Goal: Task Accomplishment & Management: Complete application form

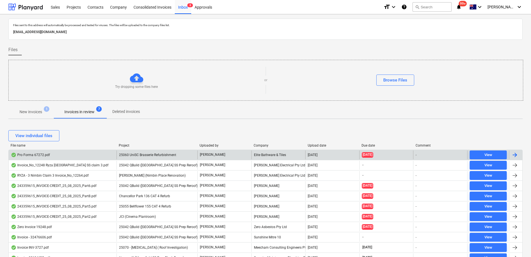
click at [151, 154] on span "25060 UniSC Brasserie Refurbishment" at bounding box center [147, 155] width 57 height 4
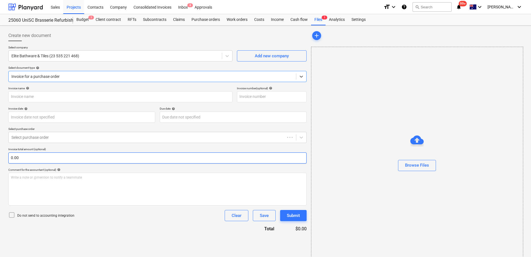
type input "C13884"
type input "[DATE]"
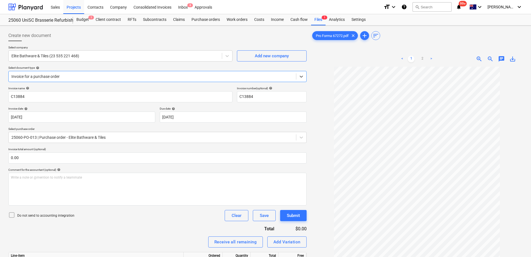
click at [114, 220] on div "Do not send to accounting integration Clear Save Submit" at bounding box center [157, 215] width 298 height 11
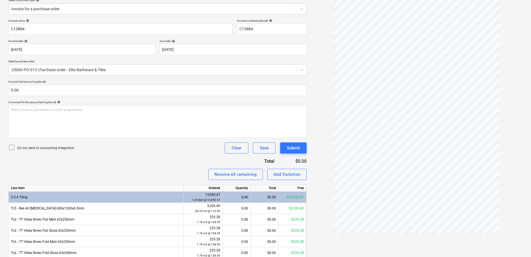
scroll to position [125, 0]
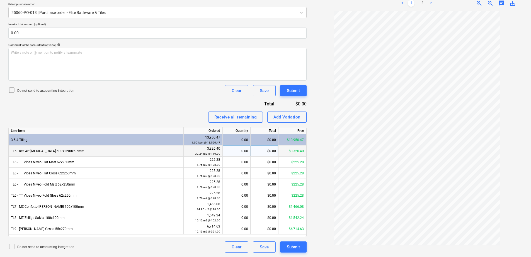
click at [236, 150] on div "0.00" at bounding box center [236, 151] width 23 height 11
type input "0.5"
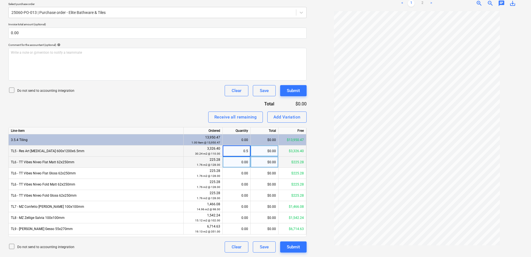
click at [235, 164] on div "0.00" at bounding box center [236, 162] width 23 height 11
type input "0.5"
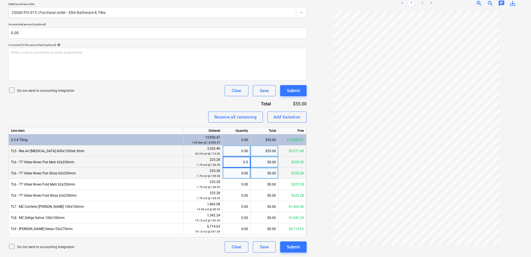
click at [237, 171] on div "0.00" at bounding box center [236, 173] width 23 height 11
type input "0.5"
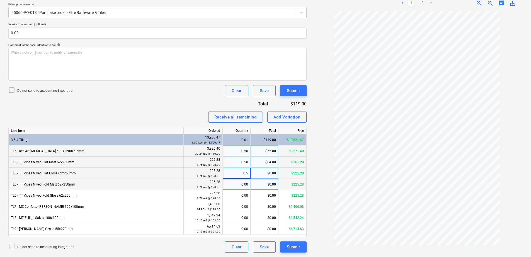
click at [232, 186] on div "0.00" at bounding box center [236, 184] width 23 height 11
type input "0.5"
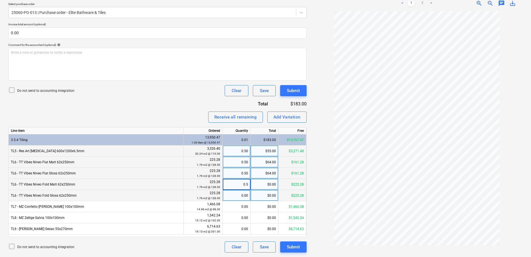
click at [232, 195] on div "0.00" at bounding box center [236, 195] width 23 height 11
type input "0.5"
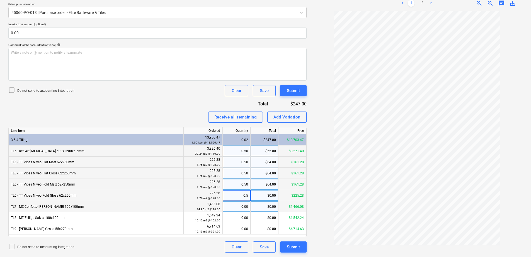
click at [236, 205] on div "0.00" at bounding box center [236, 206] width 23 height 11
type input "0.5"
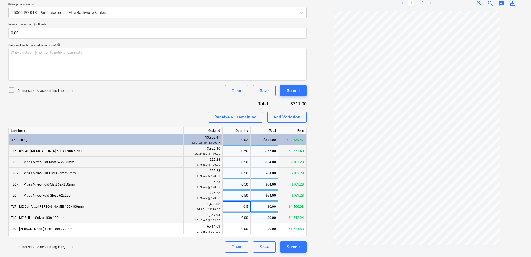
click at [235, 219] on div "0.00" at bounding box center [236, 218] width 23 height 11
type input "0.5"
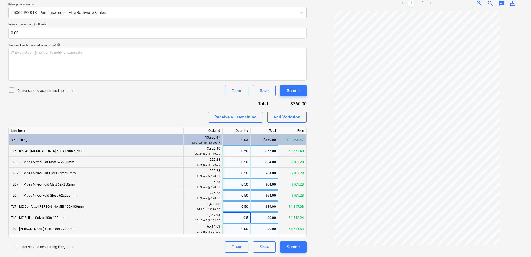
click at [235, 228] on div "0.00" at bounding box center [236, 229] width 23 height 11
type input "0.5"
click at [246, 218] on div "0.50" at bounding box center [236, 218] width 23 height 11
click at [238, 151] on div "0.50" at bounding box center [236, 151] width 23 height 11
click at [238, 163] on div "0.50" at bounding box center [236, 162] width 23 height 11
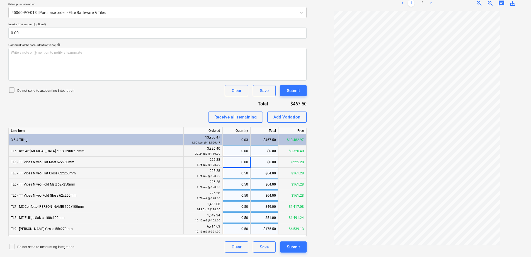
click at [238, 175] on div "0.50" at bounding box center [236, 173] width 23 height 11
click at [235, 184] on div "0.50" at bounding box center [236, 184] width 23 height 11
click at [237, 197] on div "0.50" at bounding box center [236, 195] width 23 height 11
click at [236, 209] on div "0.50" at bounding box center [236, 206] width 23 height 11
click at [236, 217] on div "0.50" at bounding box center [236, 218] width 23 height 11
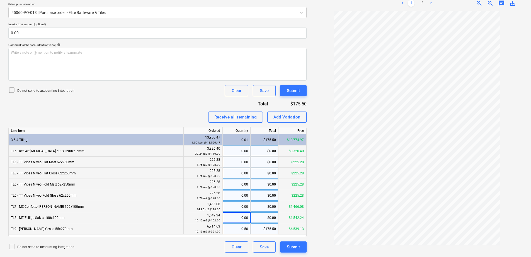
click at [238, 231] on div "0.50" at bounding box center [236, 229] width 23 height 11
click at [264, 152] on div "$0.00" at bounding box center [264, 151] width 28 height 11
click at [242, 142] on div "0.00" at bounding box center [236, 140] width 23 height 11
click at [241, 138] on div "0.00" at bounding box center [236, 140] width 23 height 11
click at [242, 139] on div "0.00" at bounding box center [236, 140] width 23 height 11
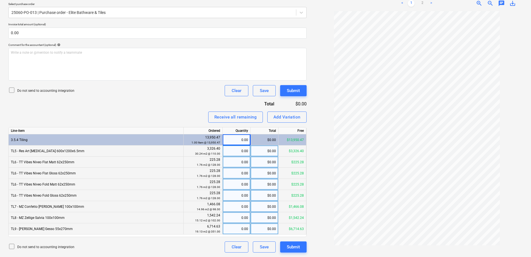
click at [242, 139] on div "0.00" at bounding box center [236, 140] width 23 height 11
click at [264, 140] on div "$0.00" at bounding box center [264, 140] width 28 height 11
click at [265, 140] on div "$0.00" at bounding box center [264, 140] width 28 height 11
drag, startPoint x: 265, startPoint y: 140, endPoint x: 267, endPoint y: 150, distance: 9.3
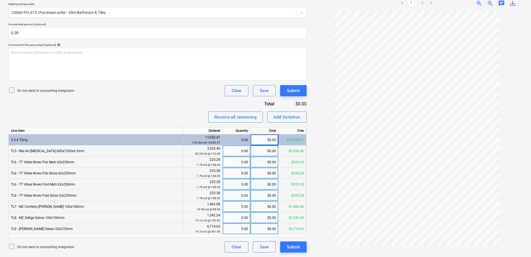
click at [267, 150] on div "$0.00" at bounding box center [264, 151] width 28 height 11
type input "1663.20"
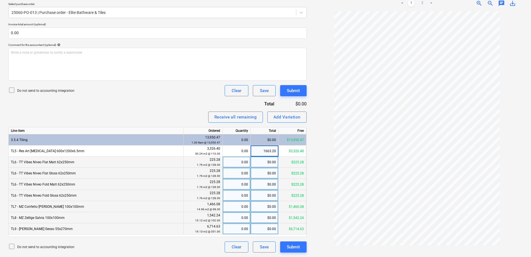
click at [264, 166] on div "$0.00" at bounding box center [264, 162] width 28 height 11
click at [240, 161] on div "0.00" at bounding box center [236, 162] width 23 height 11
type input "0.88"
click at [238, 174] on div "0.00" at bounding box center [236, 173] width 23 height 11
type input "0.88"
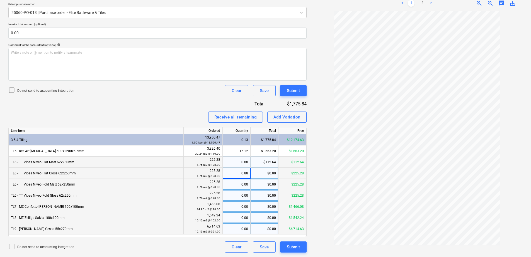
click at [236, 185] on div "0.00" at bounding box center [236, 184] width 23 height 11
type input "0.88"
click at [232, 198] on div "0.00" at bounding box center [236, 195] width 23 height 11
type input "0.88"
click at [236, 209] on div "0.00" at bounding box center [236, 206] width 23 height 11
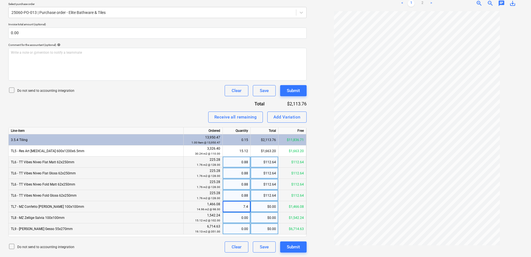
type input "7.48"
click at [234, 221] on div "0.00" at bounding box center [236, 218] width 23 height 11
type input "7.56"
click at [235, 209] on div "7.48" at bounding box center [236, 206] width 23 height 11
click at [237, 231] on div "0.00" at bounding box center [236, 229] width 23 height 11
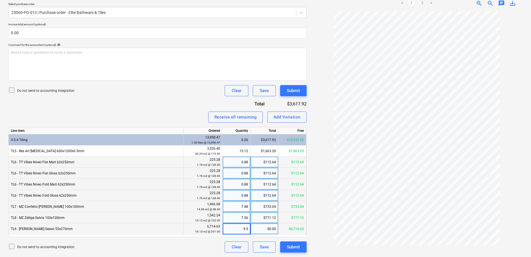
type input "9.56"
click at [208, 243] on div "Do not send to accounting integration Clear Save Submit" at bounding box center [157, 247] width 298 height 11
click at [422, 5] on link "2" at bounding box center [422, 3] width 7 height 7
click at [413, 2] on link "1" at bounding box center [411, 3] width 7 height 7
click at [421, 4] on link "2" at bounding box center [422, 3] width 7 height 7
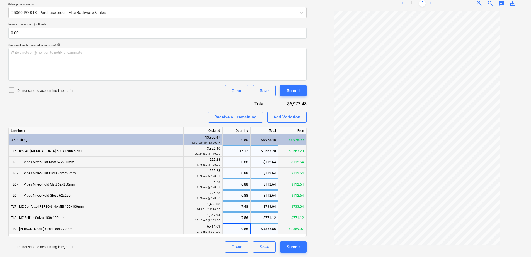
click at [237, 150] on div "15.12" at bounding box center [236, 151] width 23 height 11
type input "30.24"
click at [235, 163] on div "0.88" at bounding box center [236, 162] width 23 height 11
type input "1.76"
click at [237, 176] on div "0.88" at bounding box center [236, 173] width 23 height 11
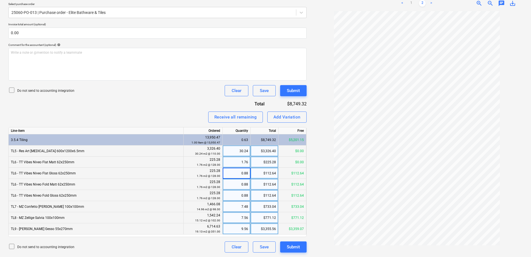
type input "0"
click at [237, 181] on div "0.88" at bounding box center [236, 184] width 23 height 11
type input "0"
click at [236, 197] on div "0.88" at bounding box center [236, 195] width 23 height 11
type input "0"
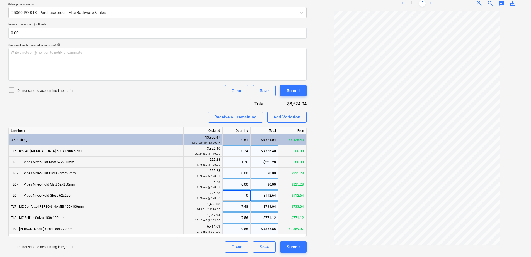
click at [237, 209] on div "7.48" at bounding box center [236, 206] width 23 height 11
click at [237, 219] on div "7.56" at bounding box center [236, 218] width 23 height 11
type input "0"
click at [238, 227] on div "9.56" at bounding box center [236, 229] width 23 height 11
type input "0"
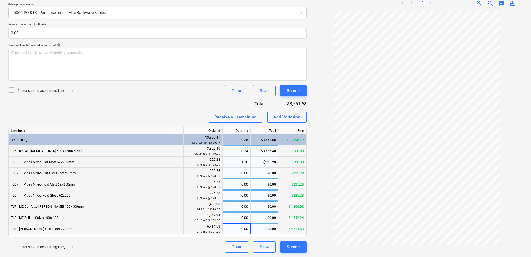
click at [241, 164] on div "1.76" at bounding box center [236, 162] width 23 height 11
click at [237, 174] on div "0.00" at bounding box center [236, 173] width 23 height 11
type input "1.76"
click at [238, 187] on div "0.00" at bounding box center [236, 184] width 23 height 11
type input "1.76"
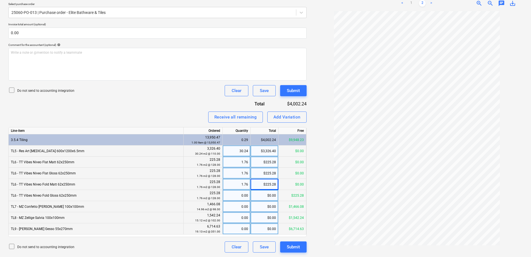
click at [240, 195] on div "0.00" at bounding box center [236, 195] width 23 height 11
type input "1.76"
click at [238, 208] on div "0.00" at bounding box center [236, 206] width 23 height 11
type input "14.96"
click at [237, 218] on div "0.00" at bounding box center [236, 218] width 23 height 11
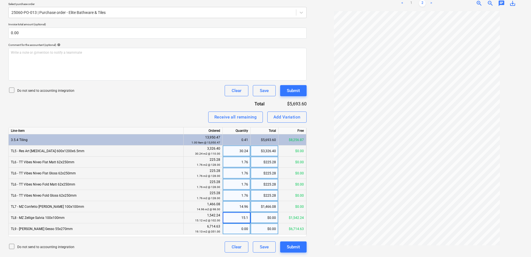
type input "15.12"
click at [238, 218] on div "15.12" at bounding box center [236, 218] width 23 height 11
click at [255, 220] on div "$1,542.24" at bounding box center [264, 218] width 28 height 11
click at [242, 219] on div "15.12" at bounding box center [236, 218] width 23 height 11
type input "0"
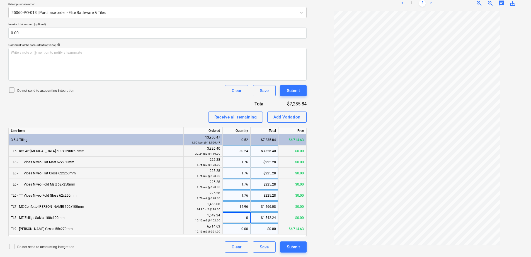
click at [260, 221] on div "$1,542.24" at bounding box center [264, 218] width 28 height 11
type input "1488.21"
click at [237, 154] on div "30.24" at bounding box center [236, 151] width 23 height 11
type input "0"
click at [236, 164] on div "1.76" at bounding box center [236, 162] width 23 height 11
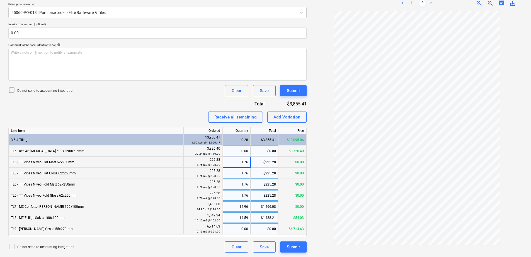
type input "0"
click at [236, 174] on div "1.76" at bounding box center [236, 173] width 23 height 11
click at [235, 183] on div "1.76" at bounding box center [236, 184] width 23 height 11
type input "0"
click at [235, 194] on div "1.76" at bounding box center [236, 195] width 23 height 11
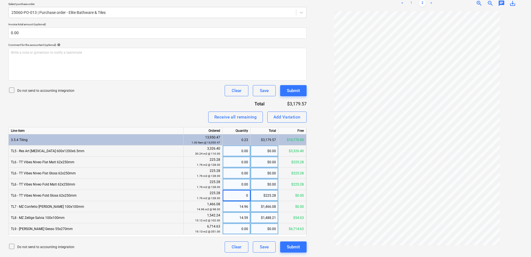
click at [235, 203] on div "14.96" at bounding box center [236, 206] width 23 height 11
type input "0"
click at [234, 218] on div "14.59" at bounding box center [236, 218] width 23 height 11
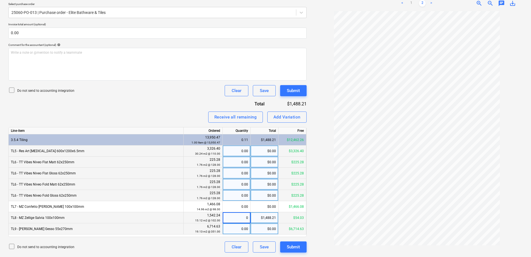
click at [234, 229] on div "0.00" at bounding box center [236, 229] width 23 height 11
click at [237, 143] on div "0.00" at bounding box center [236, 140] width 23 height 11
click at [239, 143] on div "0.00" at bounding box center [236, 140] width 23 height 11
click at [240, 152] on div "0.00" at bounding box center [236, 151] width 23 height 11
click at [238, 141] on div "0.00" at bounding box center [236, 140] width 23 height 11
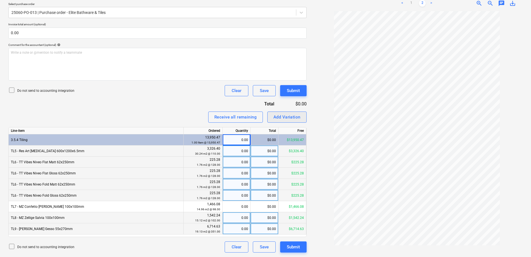
click at [303, 118] on button "Add Variation" at bounding box center [286, 117] width 39 height 11
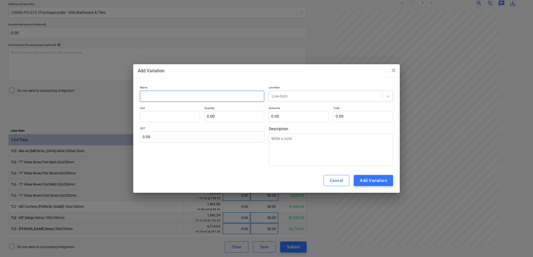
click at [228, 99] on input "text" at bounding box center [202, 96] width 124 height 11
type input "V"
type textarea "x"
type input "Va"
type textarea "x"
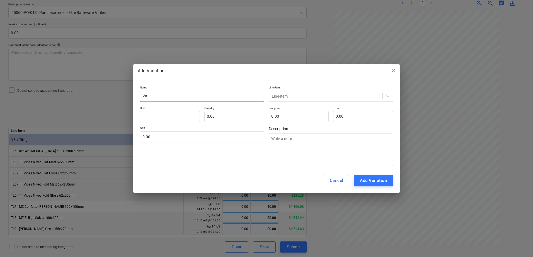
type input "Var"
type textarea "x"
type input "Var"
click at [392, 72] on span "close" at bounding box center [393, 70] width 7 height 7
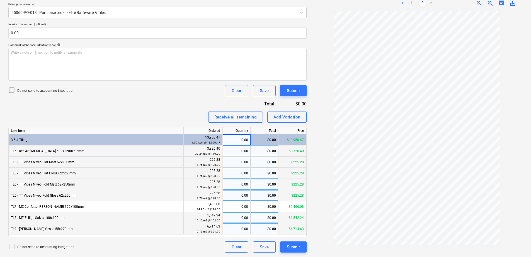
click at [154, 114] on div "Receive all remaining Add Variation" at bounding box center [157, 117] width 298 height 11
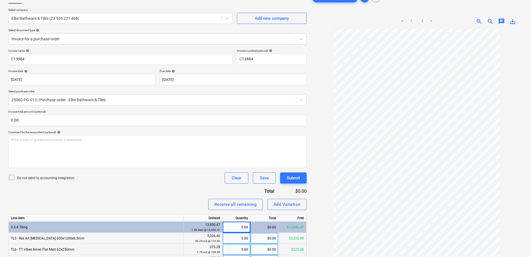
scroll to position [0, 0]
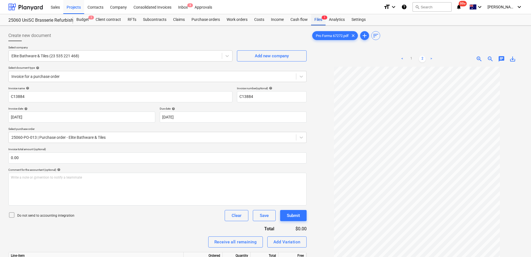
click at [317, 22] on div "Files 1" at bounding box center [318, 19] width 14 height 11
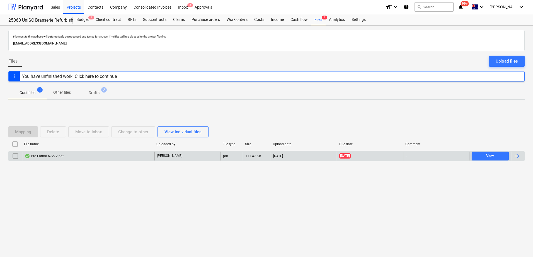
click at [142, 160] on div "Pro Forma 67272.pdf" at bounding box center [88, 156] width 132 height 9
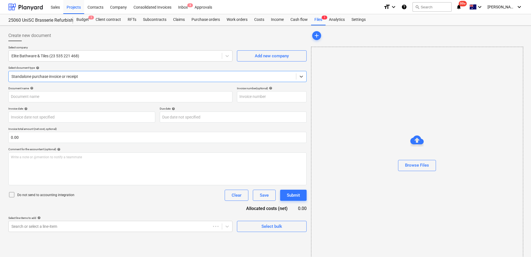
type input "C13884"
type input "[DATE]"
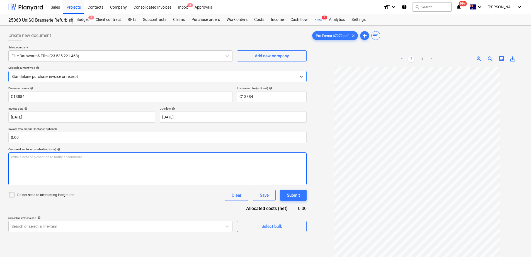
scroll to position [56, 0]
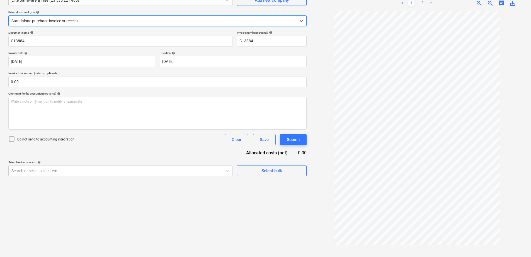
click at [77, 21] on div at bounding box center [152, 21] width 282 height 6
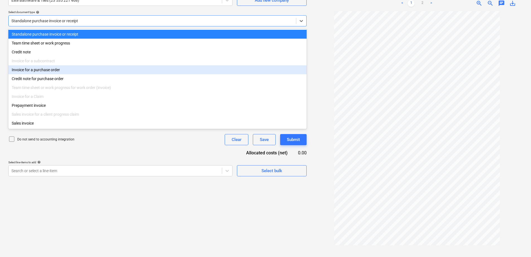
click at [53, 70] on div "Invoice for a purchase order" at bounding box center [157, 69] width 298 height 9
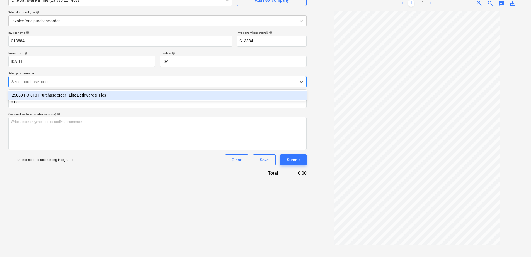
click at [95, 78] on div "Select purchase order" at bounding box center [152, 82] width 287 height 8
click at [96, 93] on div "25060-PO-013 | Purchase order - Elite Bathware & Tiles" at bounding box center [157, 95] width 298 height 9
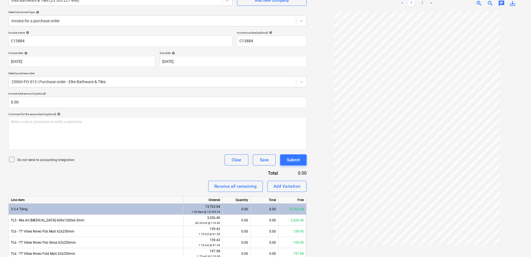
click at [153, 184] on div "Receive all remaining Add Variation" at bounding box center [157, 186] width 298 height 11
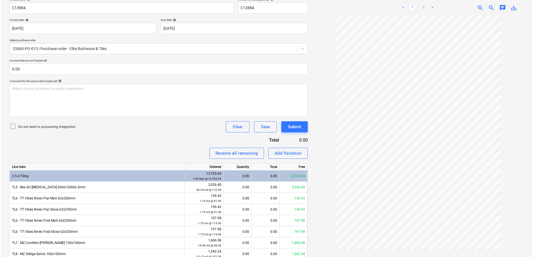
scroll to position [136, 0]
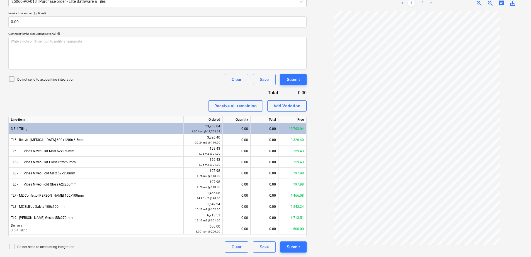
click at [423, 4] on link "2" at bounding box center [422, 3] width 7 height 7
click at [410, 3] on link "1" at bounding box center [411, 3] width 7 height 7
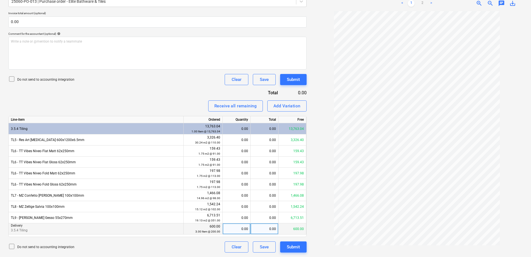
click at [242, 228] on div "0.00" at bounding box center [236, 229] width 23 height 11
type input "1.5"
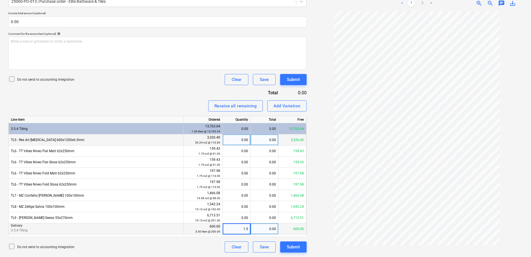
click at [237, 141] on div "0.00" at bounding box center [236, 140] width 23 height 11
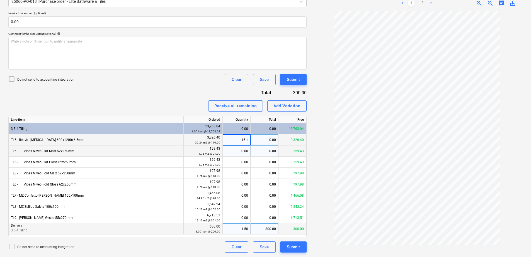
type input "15.12"
click at [235, 151] on div "0.00" at bounding box center [236, 151] width 23 height 11
type input "0.87"
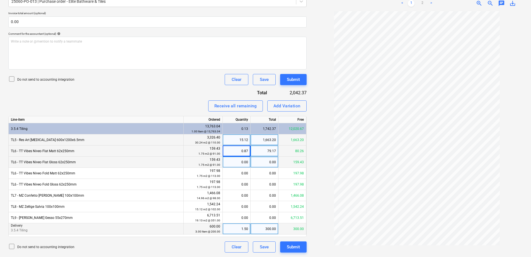
click at [238, 163] on div "0.00" at bounding box center [236, 162] width 23 height 11
type input "0.87"
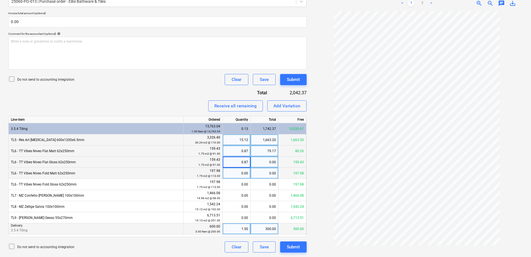
click at [238, 174] on div "0.00" at bounding box center [236, 173] width 23 height 11
type input "0.87"
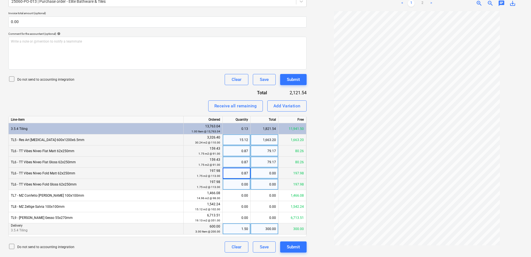
click at [240, 187] on div "0.00" at bounding box center [236, 184] width 23 height 11
type input "0.87"
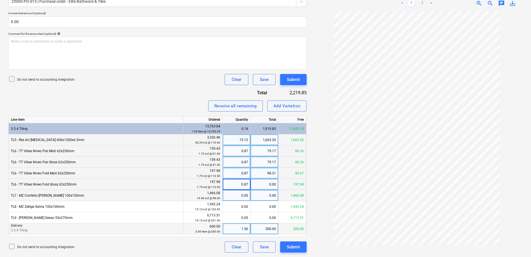
click at [240, 199] on div "0.00" at bounding box center [236, 195] width 23 height 11
type input "7.48"
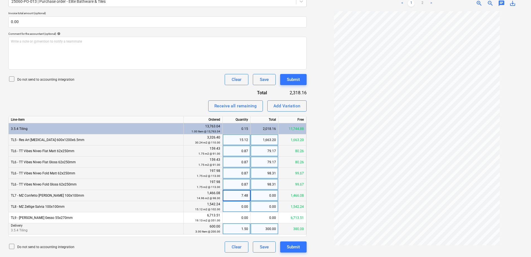
click at [235, 208] on div "0.00" at bounding box center [236, 206] width 23 height 11
type input "7.56"
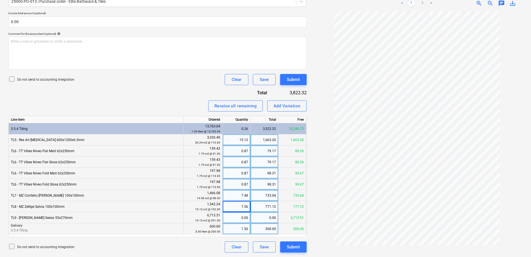
click at [239, 220] on div "0.00" at bounding box center [236, 218] width 23 height 11
type input "9.56"
click at [324, 188] on div at bounding box center [416, 132] width 211 height 242
click at [421, 2] on link "2" at bounding box center [422, 3] width 7 height 7
click at [160, 93] on div "Invoice name help C13884 Invoice number (optional) help C13884 Invoice date hel…" at bounding box center [157, 101] width 298 height 303
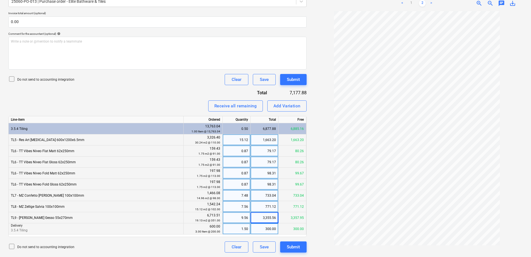
click at [229, 220] on div "9.56" at bounding box center [236, 218] width 23 height 11
type input "10"
click at [229, 220] on div "10.00" at bounding box center [236, 218] width 23 height 11
type input "9.5"
click at [229, 220] on div "9.50" at bounding box center [236, 218] width 23 height 11
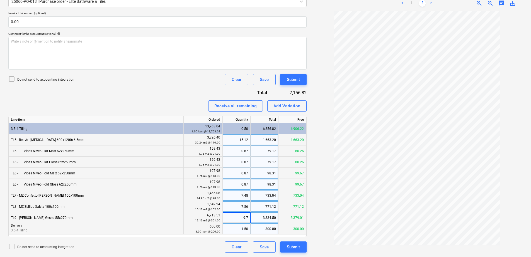
type input "9.75"
click at [229, 220] on div "9.75" at bounding box center [236, 218] width 23 height 11
type input "0"
click at [255, 217] on div "0.00" at bounding box center [264, 218] width 28 height 11
type input "3359.49"
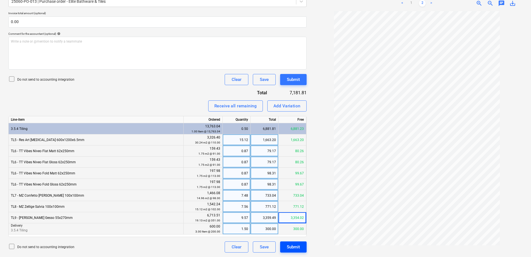
click at [297, 248] on div "Submit" at bounding box center [293, 247] width 13 height 7
